Goal: Task Accomplishment & Management: Use online tool/utility

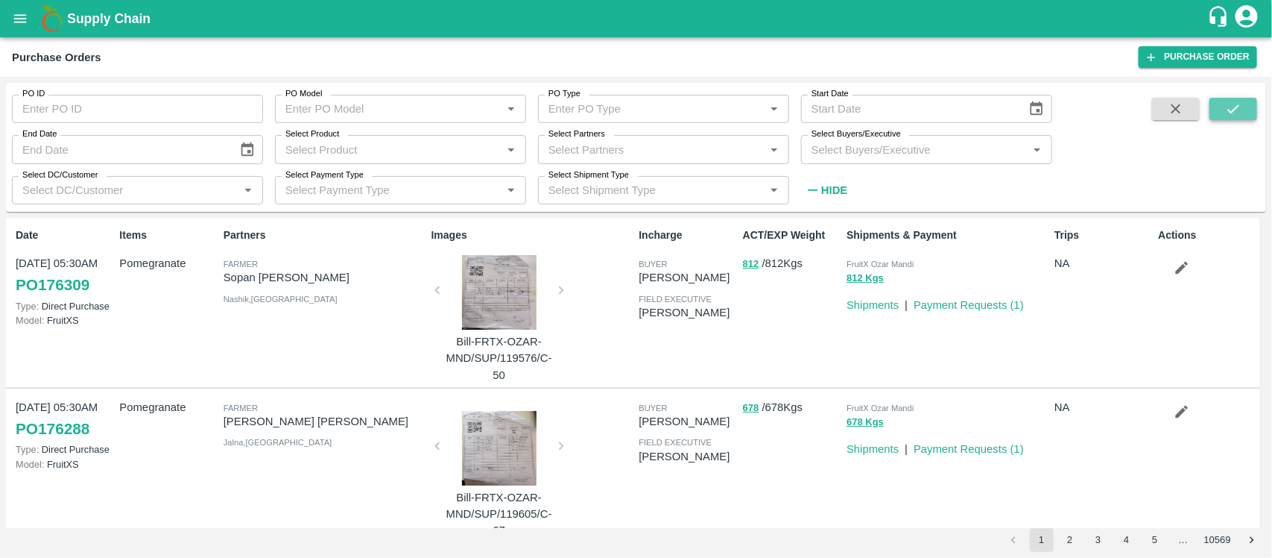
click at [1223, 117] on button "submit" at bounding box center [1234, 109] width 48 height 22
